Goal: Find specific page/section: Find specific page/section

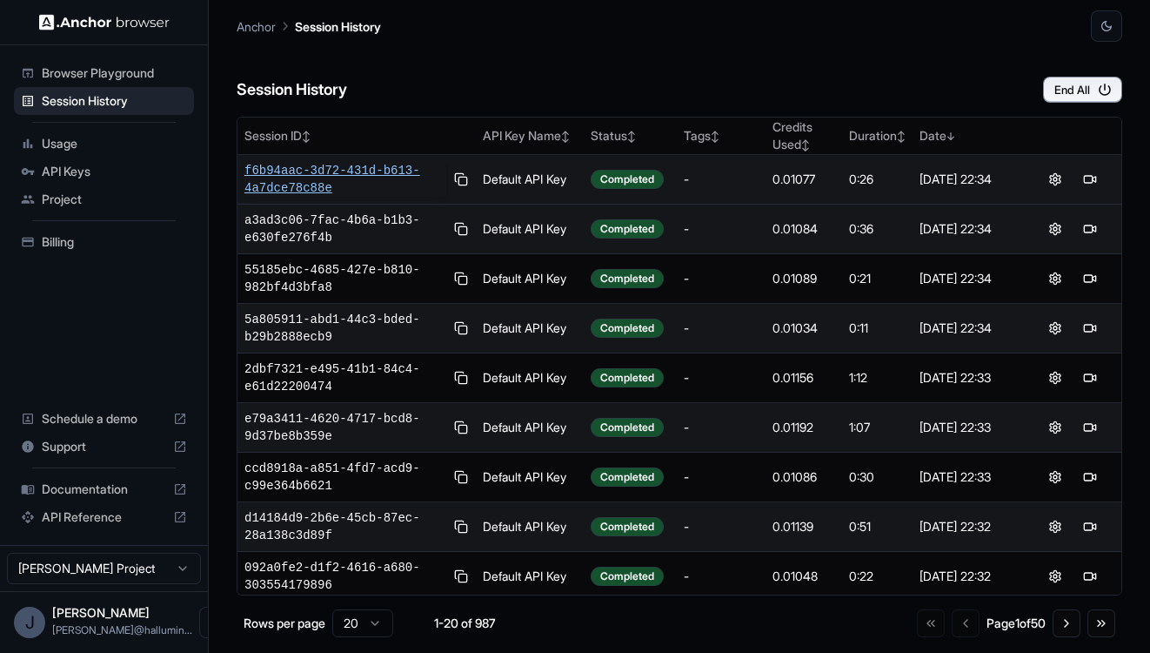
click at [338, 180] on span "f6b94aac-3d72-431d-b613-4a7dce78c88e" at bounding box center [346, 179] width 202 height 35
